Goal: Navigation & Orientation: Find specific page/section

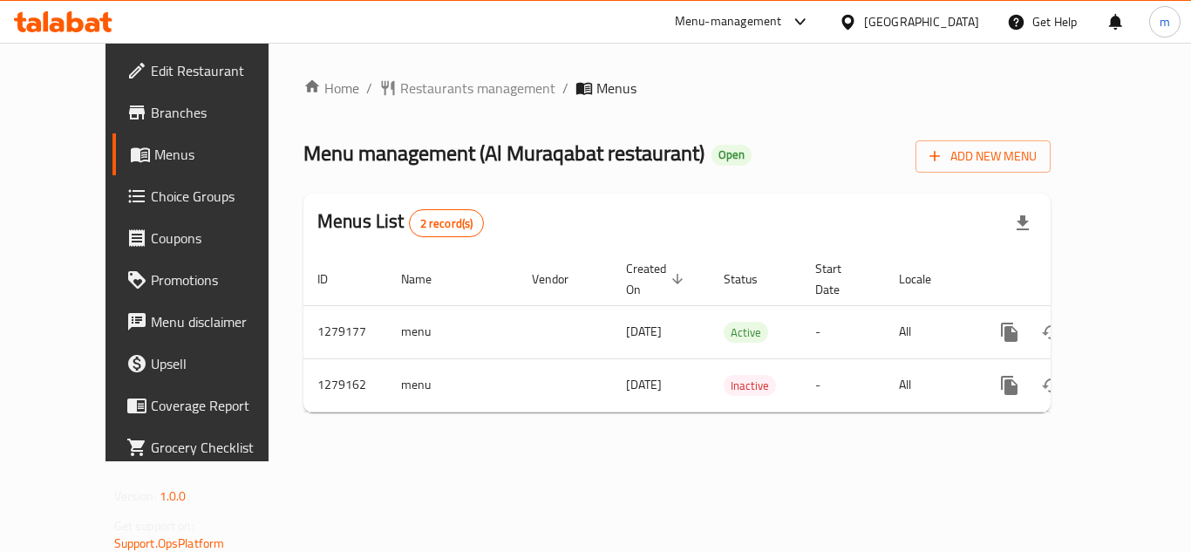
click at [874, 31] on div "[GEOGRAPHIC_DATA]" at bounding box center [921, 21] width 115 height 19
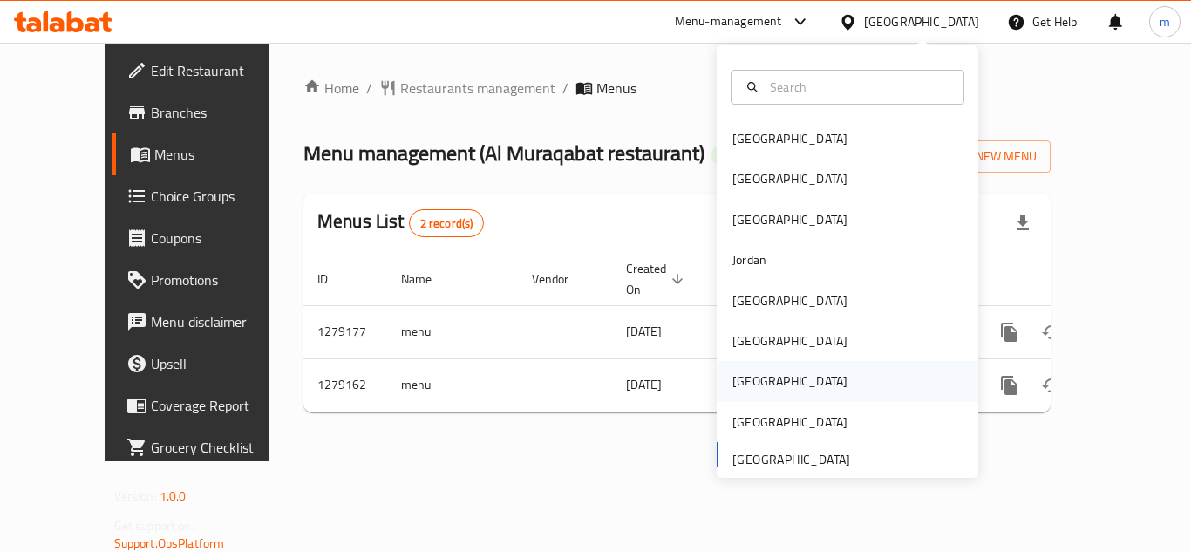
click at [761, 390] on div "[GEOGRAPHIC_DATA]" at bounding box center [789, 381] width 143 height 40
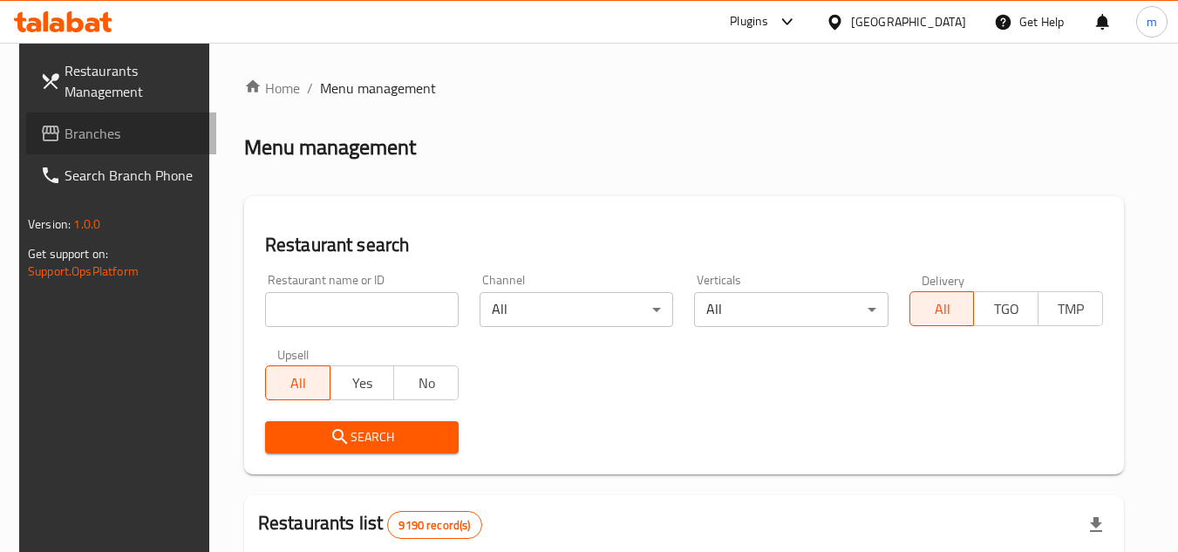
click at [110, 146] on link "Branches" at bounding box center [121, 133] width 190 height 42
